Goal: Transaction & Acquisition: Obtain resource

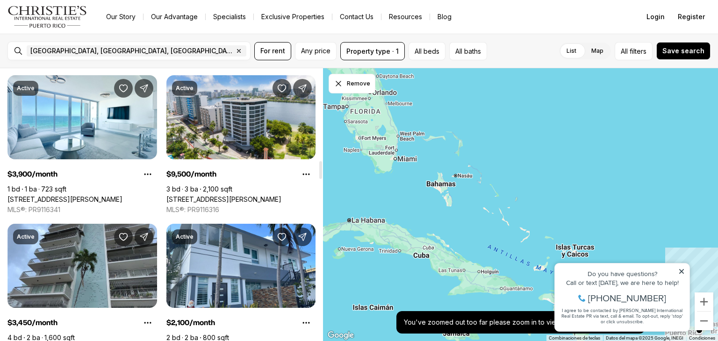
scroll to position [1405, 0]
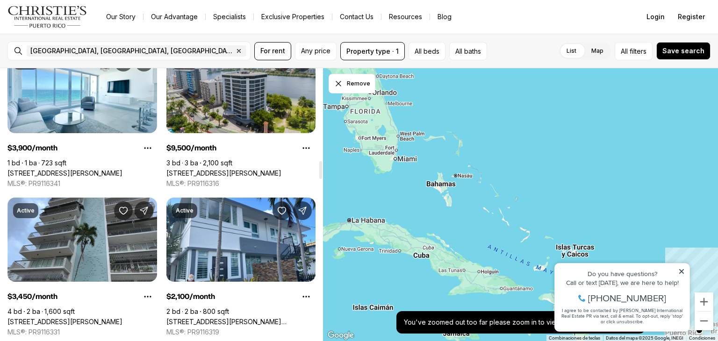
click at [226, 169] on link "860 ASHFORD AVE #7B, SAN JUAN PR, 00907" at bounding box center [223, 173] width 115 height 8
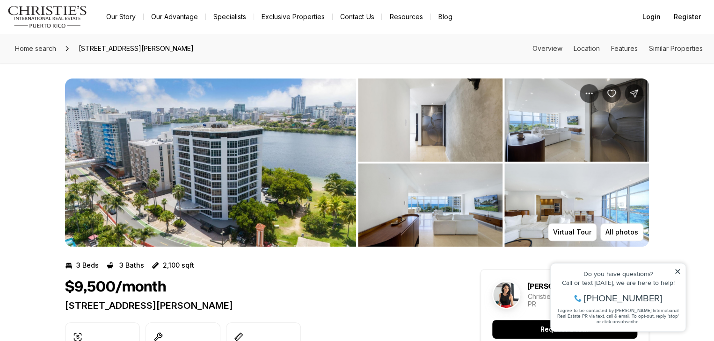
click at [381, 116] on img "View image gallery" at bounding box center [430, 120] width 145 height 83
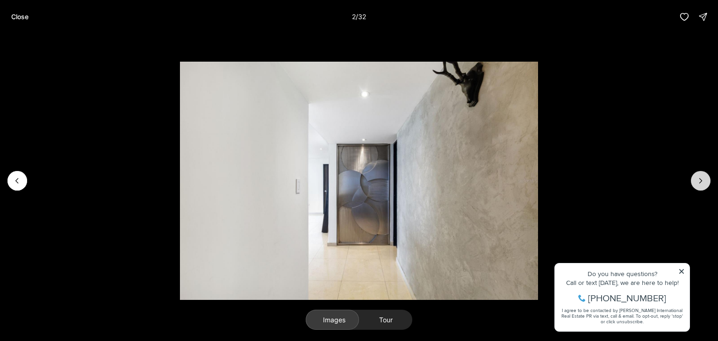
click at [703, 174] on button "Next slide" at bounding box center [701, 181] width 20 height 20
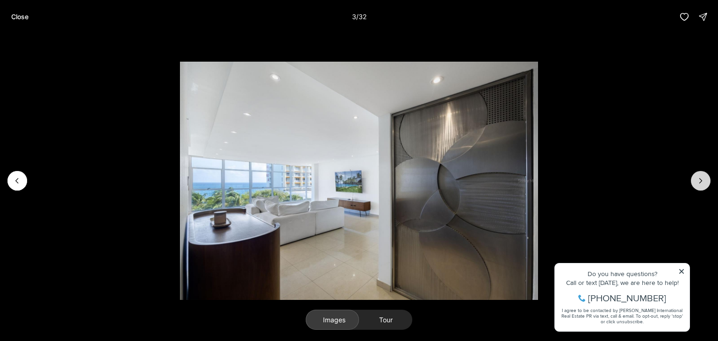
click at [703, 174] on button "Next slide" at bounding box center [701, 181] width 20 height 20
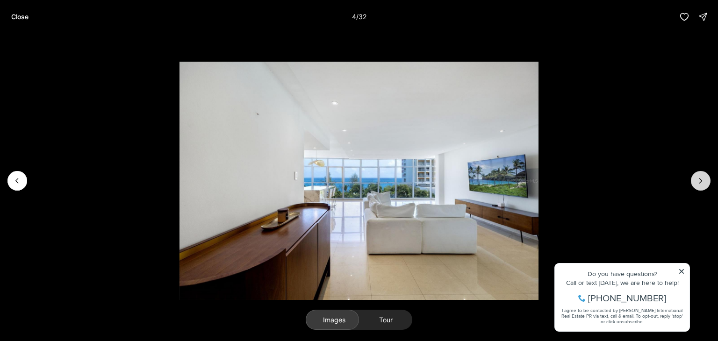
click at [703, 174] on button "Next slide" at bounding box center [701, 181] width 20 height 20
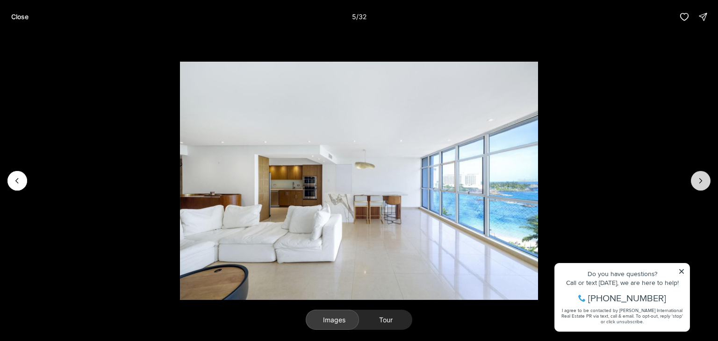
click at [703, 174] on button "Next slide" at bounding box center [701, 181] width 20 height 20
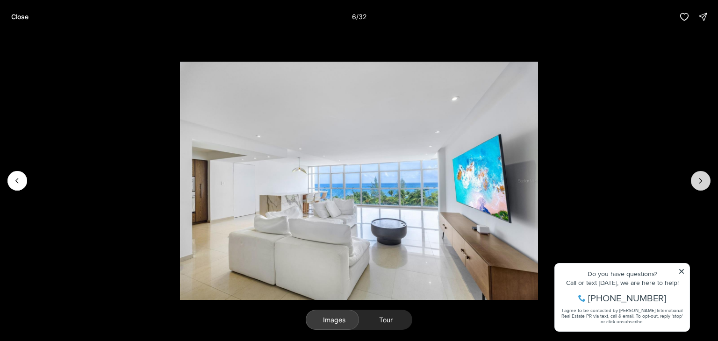
click at [703, 174] on button "Next slide" at bounding box center [701, 181] width 20 height 20
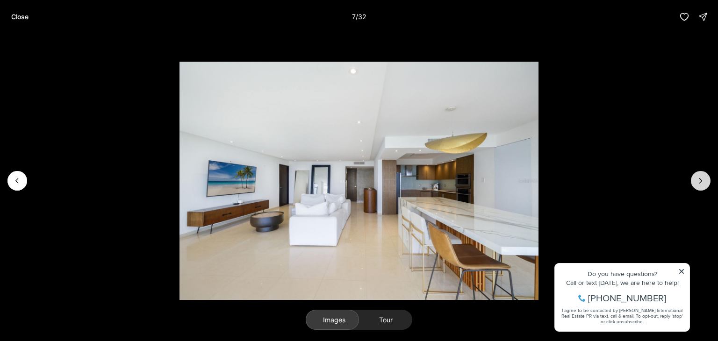
click at [703, 174] on button "Next slide" at bounding box center [701, 181] width 20 height 20
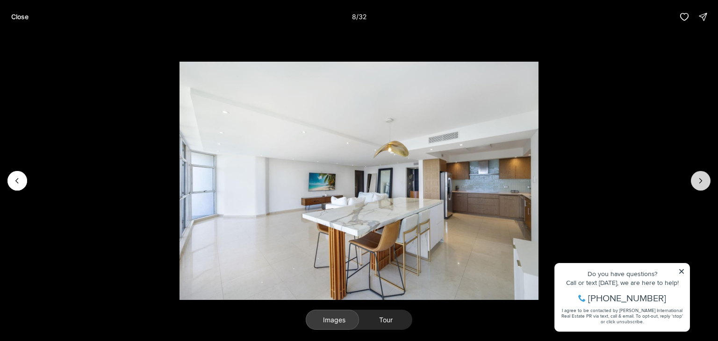
click at [703, 174] on button "Next slide" at bounding box center [701, 181] width 20 height 20
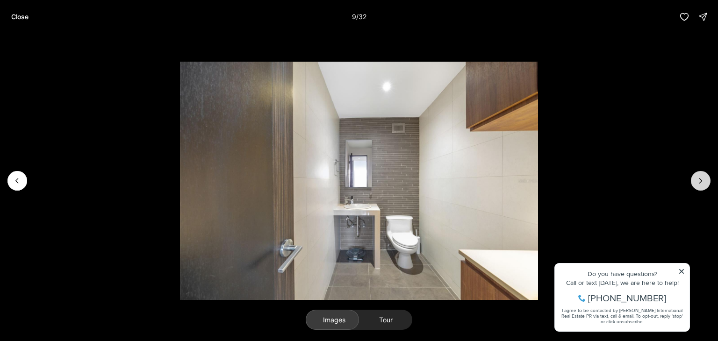
click at [703, 174] on button "Next slide" at bounding box center [701, 181] width 20 height 20
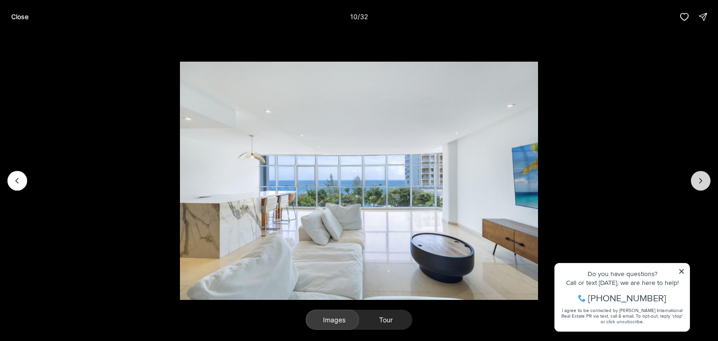
click at [703, 174] on button "Next slide" at bounding box center [701, 181] width 20 height 20
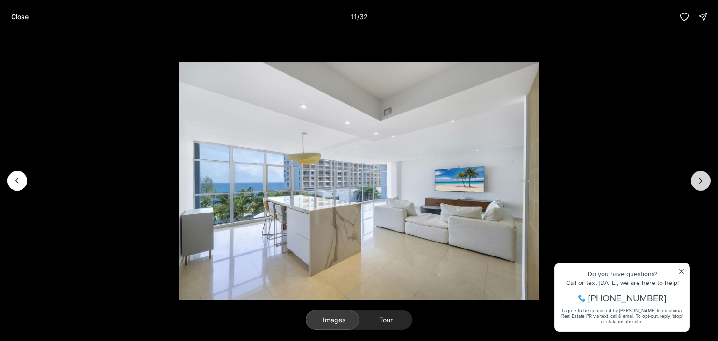
click at [703, 174] on button "Next slide" at bounding box center [701, 181] width 20 height 20
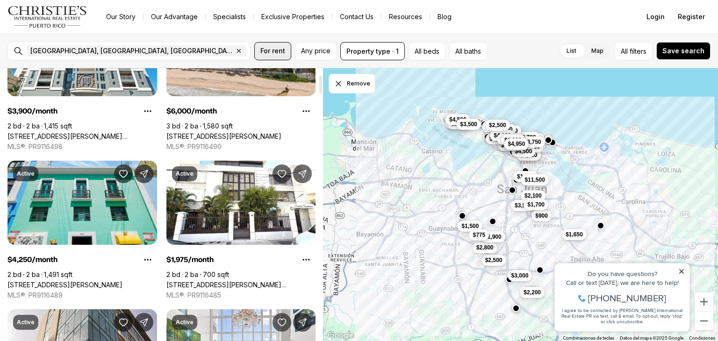
scroll to position [103, 0]
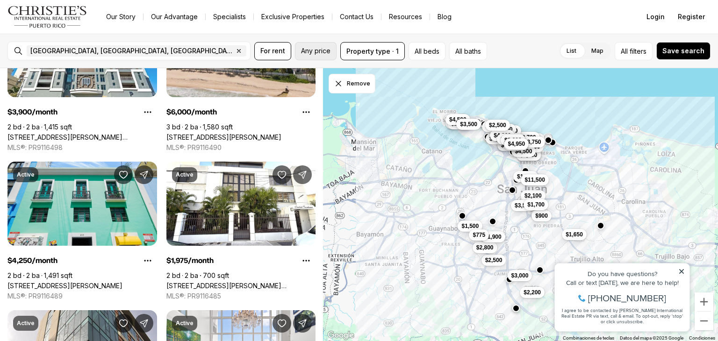
click at [313, 52] on span "Any price" at bounding box center [315, 50] width 29 height 7
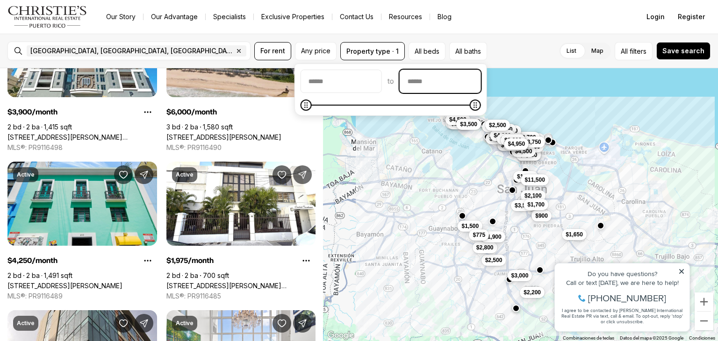
click at [455, 78] on input "priceMax" at bounding box center [440, 81] width 80 height 22
type input "****"
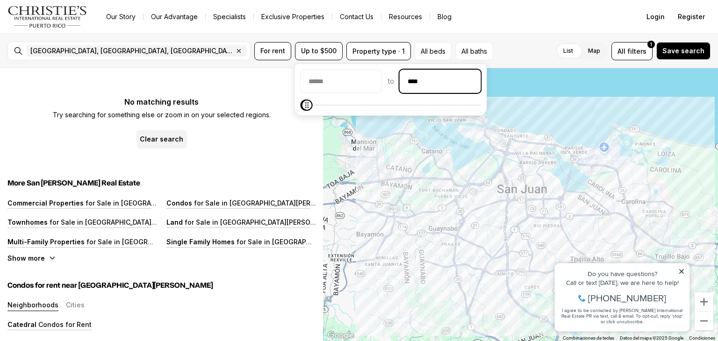
drag, startPoint x: 470, startPoint y: 79, endPoint x: 431, endPoint y: 81, distance: 38.9
click at [431, 81] on input "****" at bounding box center [440, 81] width 80 height 22
type input "****"
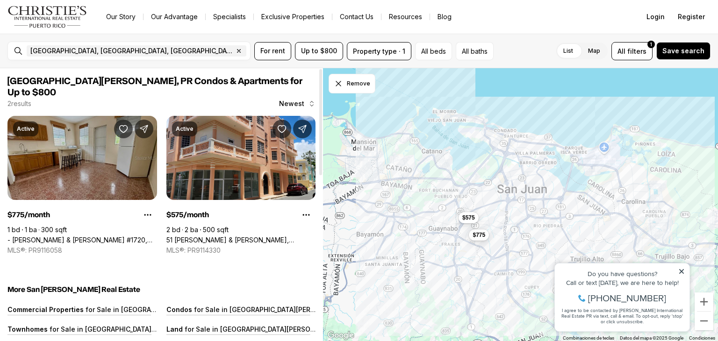
click at [76, 236] on link "- [PERSON_NAME] & [PERSON_NAME] #1720, [GEOGRAPHIC_DATA][PERSON_NAME], 00921" at bounding box center [82, 240] width 150 height 8
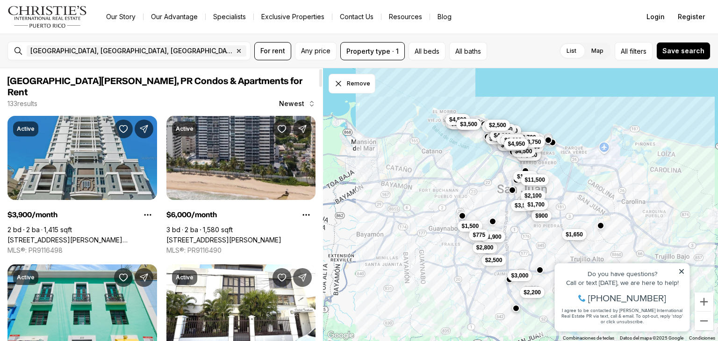
click at [86, 236] on link "[STREET_ADDRESS][PERSON_NAME][PERSON_NAME]" at bounding box center [82, 240] width 150 height 8
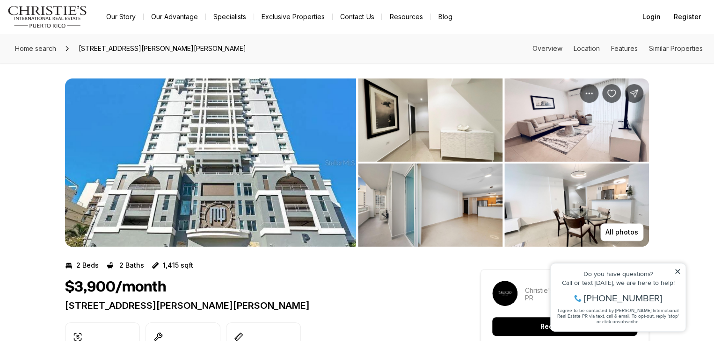
click at [395, 133] on img "View image gallery" at bounding box center [430, 120] width 145 height 83
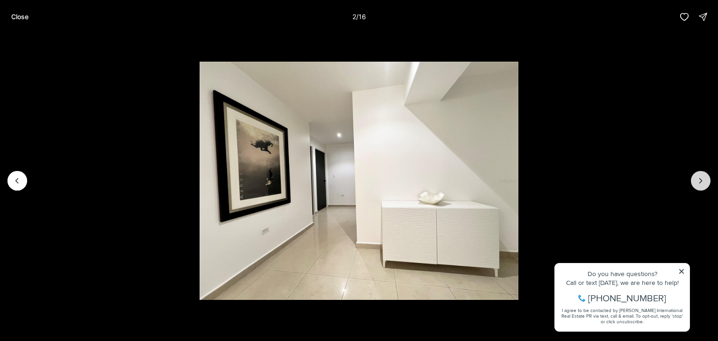
click at [703, 184] on icon "Next slide" at bounding box center [700, 180] width 9 height 9
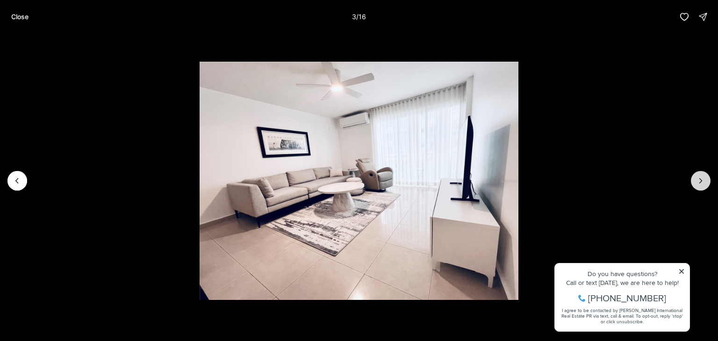
click at [703, 184] on icon "Next slide" at bounding box center [700, 180] width 9 height 9
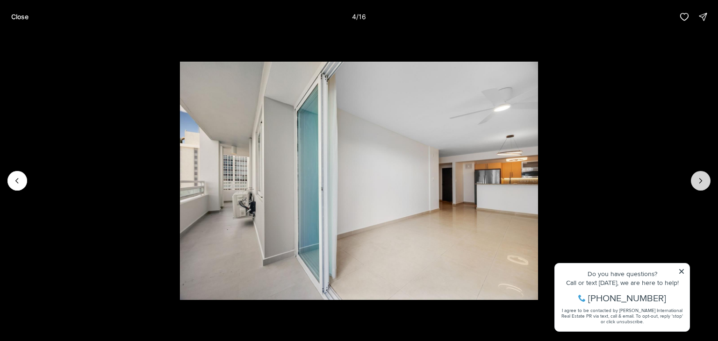
click at [703, 184] on icon "Next slide" at bounding box center [700, 180] width 9 height 9
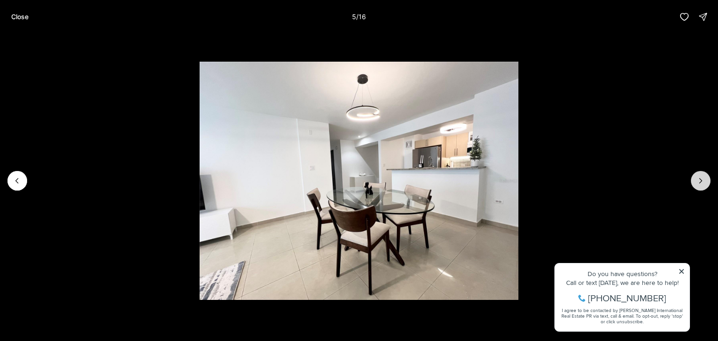
click at [703, 184] on icon "Next slide" at bounding box center [700, 180] width 9 height 9
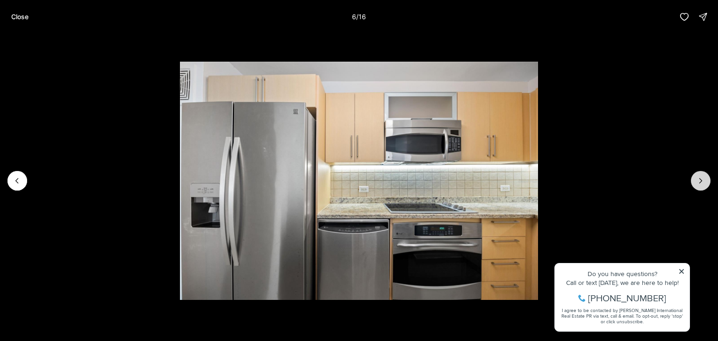
click at [703, 184] on icon "Next slide" at bounding box center [700, 180] width 9 height 9
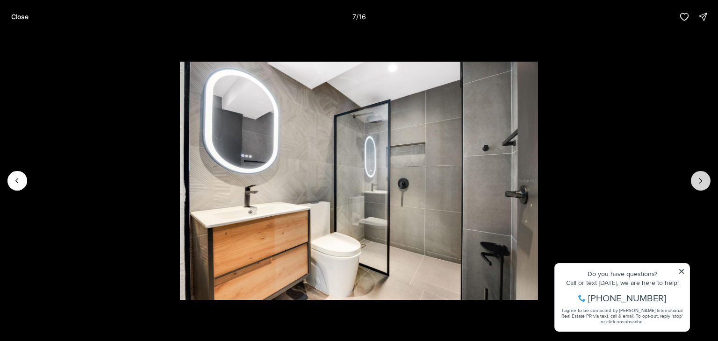
click at [703, 184] on icon "Next slide" at bounding box center [700, 180] width 9 height 9
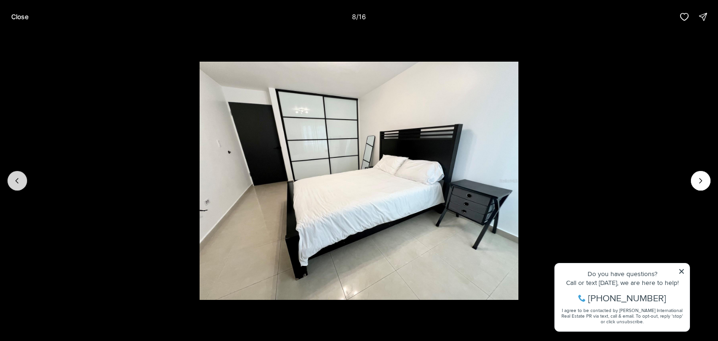
click at [22, 177] on button "Previous slide" at bounding box center [17, 181] width 20 height 20
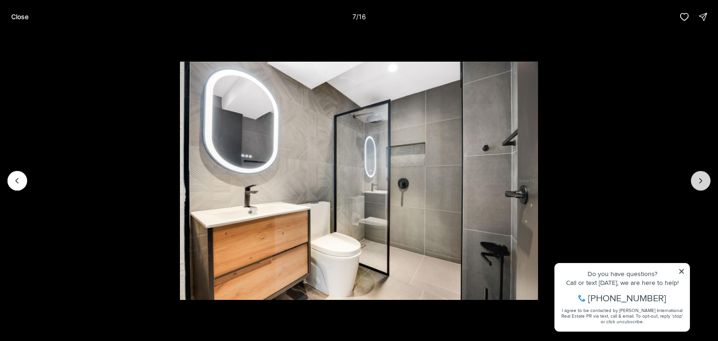
click at [699, 173] on button "Next slide" at bounding box center [701, 181] width 20 height 20
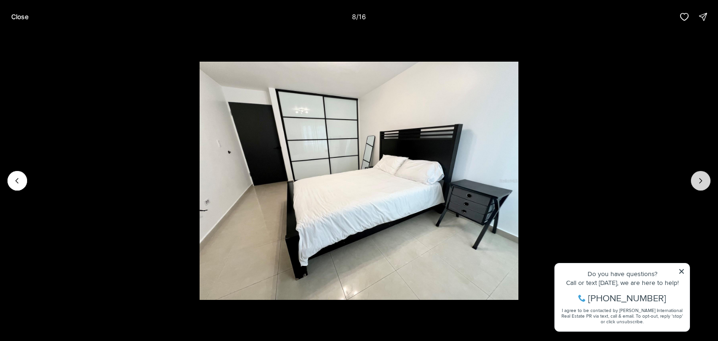
click at [699, 173] on button "Next slide" at bounding box center [701, 181] width 20 height 20
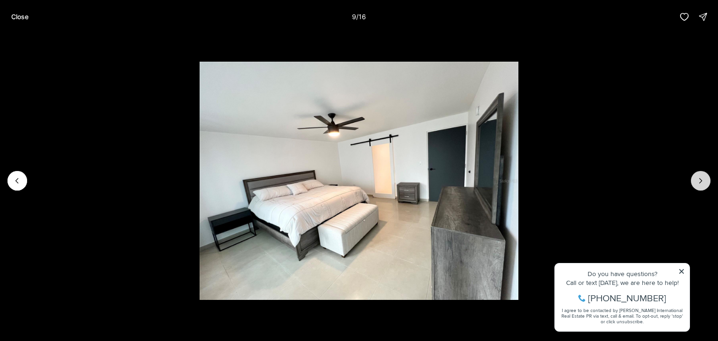
click at [699, 173] on button "Next slide" at bounding box center [701, 181] width 20 height 20
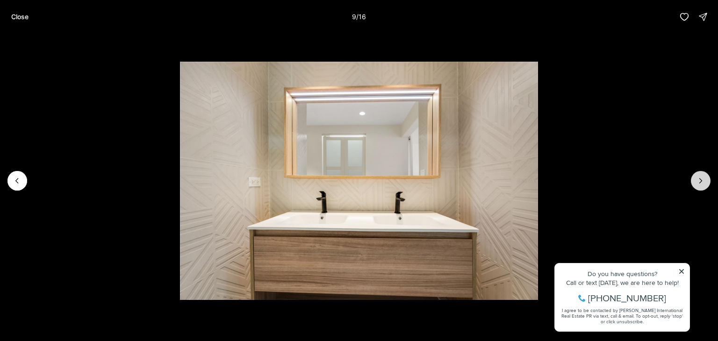
click at [699, 173] on button "Next slide" at bounding box center [701, 181] width 20 height 20
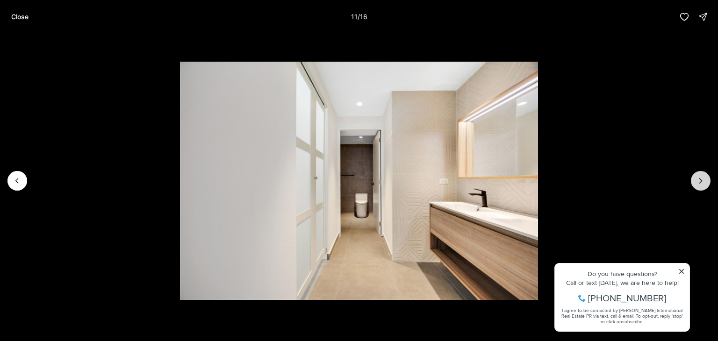
click at [699, 173] on button "Next slide" at bounding box center [701, 181] width 20 height 20
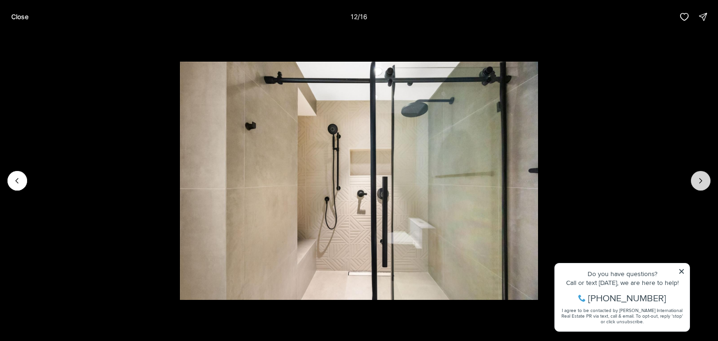
click at [699, 173] on button "Next slide" at bounding box center [701, 181] width 20 height 20
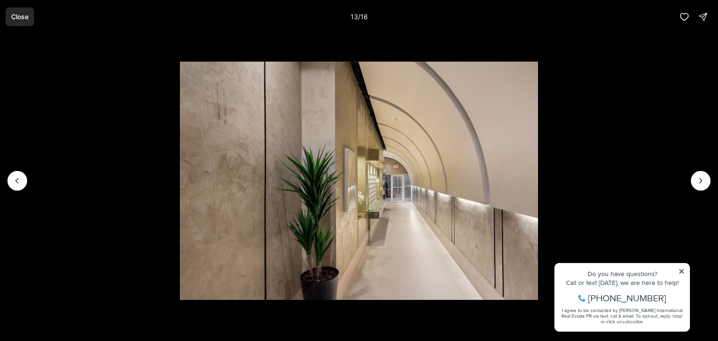
click at [13, 24] on button "Close" at bounding box center [20, 16] width 29 height 19
